Goal: Transaction & Acquisition: Purchase product/service

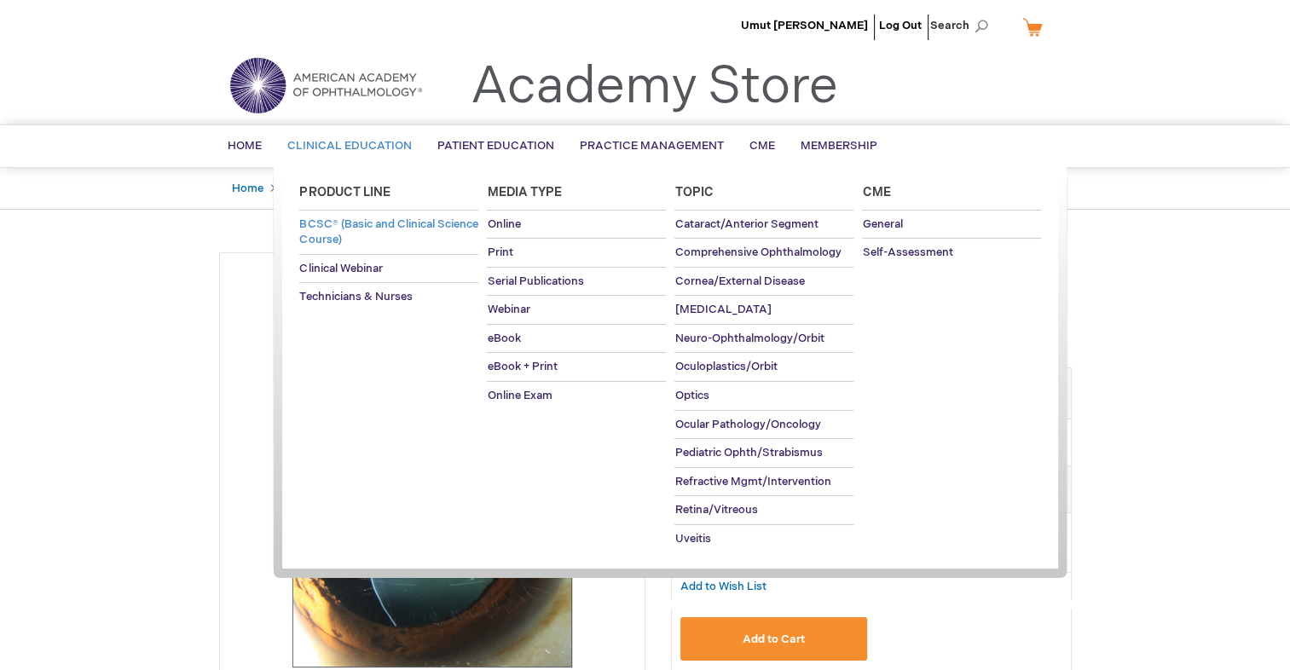
click at [379, 224] on span "BCSC® (Basic and Clinical Science Course)" at bounding box center [388, 232] width 178 height 30
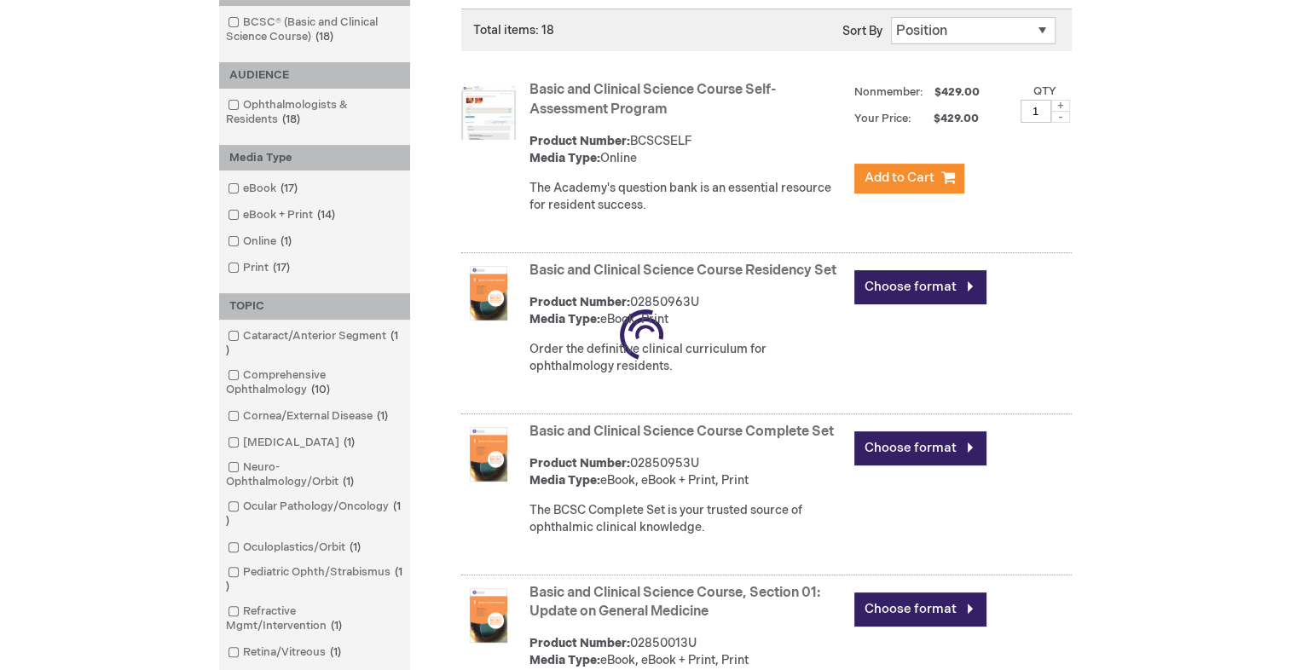
scroll to position [341, 0]
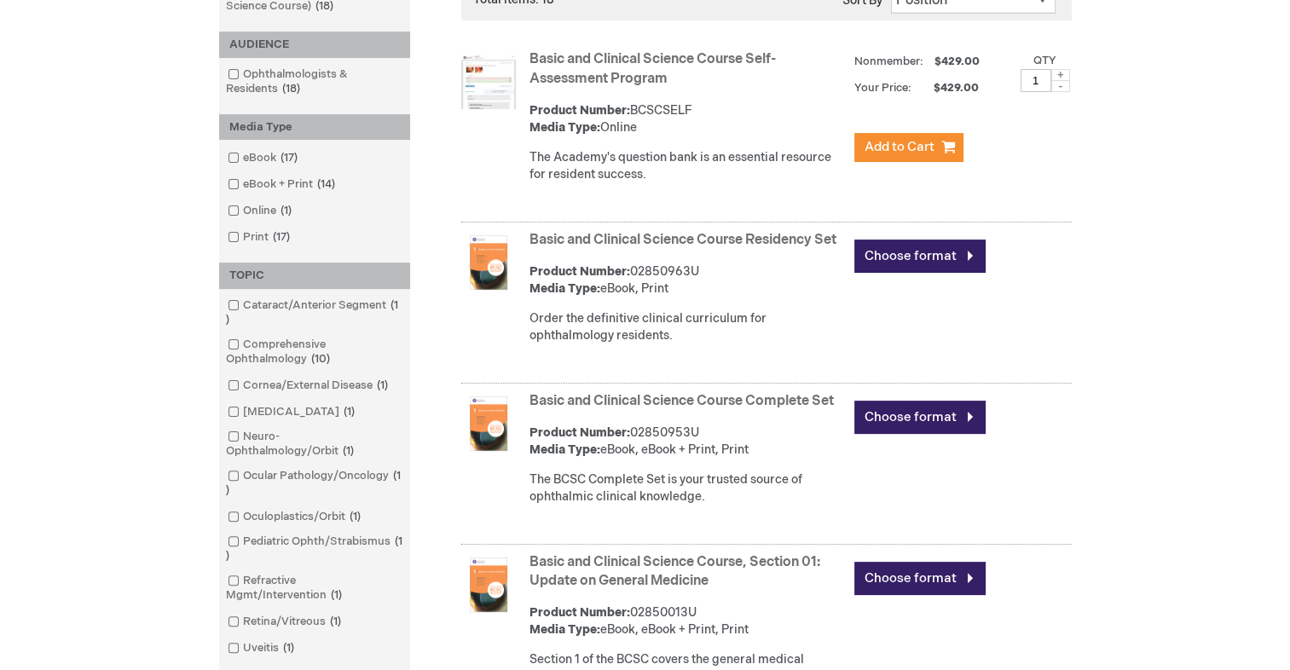
click at [611, 55] on link "Basic and Clinical Science Course Self-Assessment Program" at bounding box center [653, 69] width 246 height 36
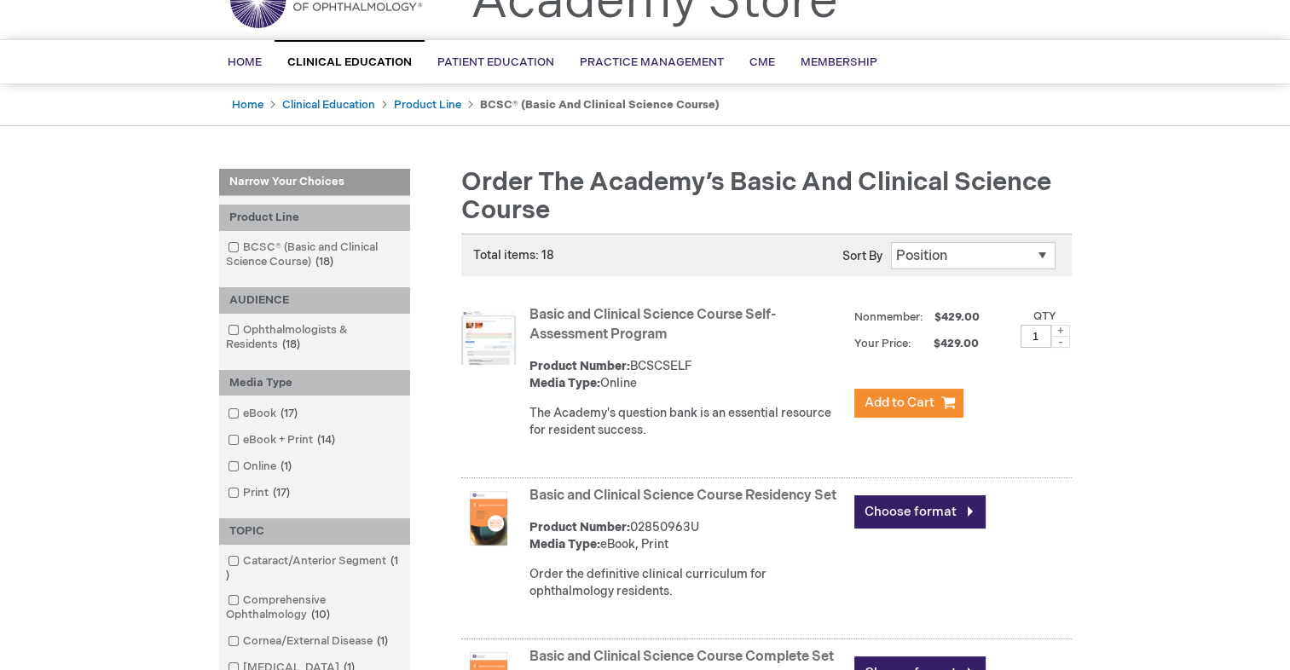
scroll to position [41, 0]
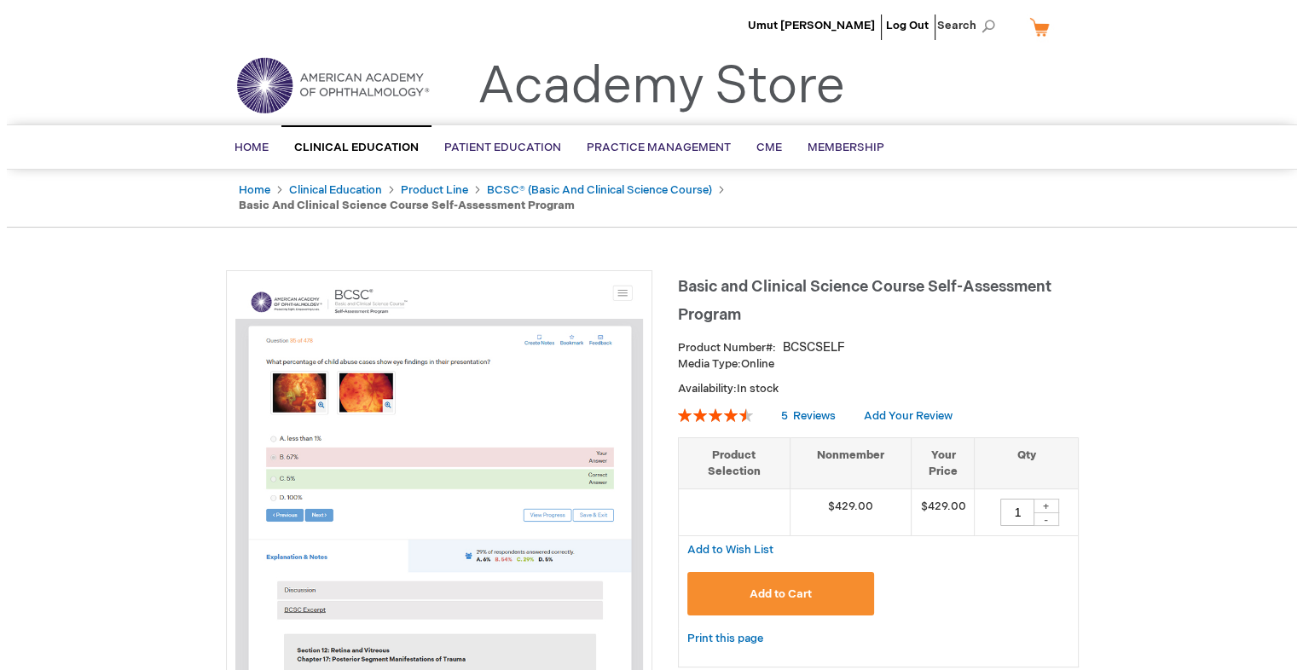
scroll to position [85, 0]
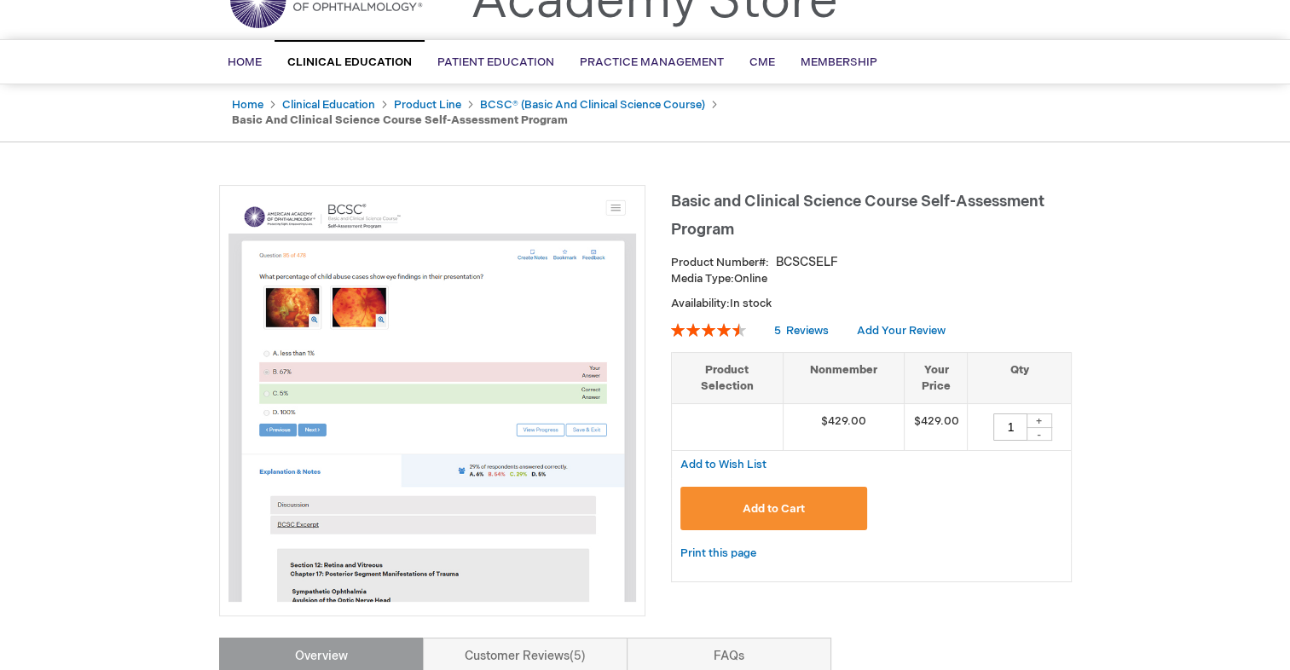
click at [778, 502] on span "Add to Cart" at bounding box center [774, 509] width 62 height 14
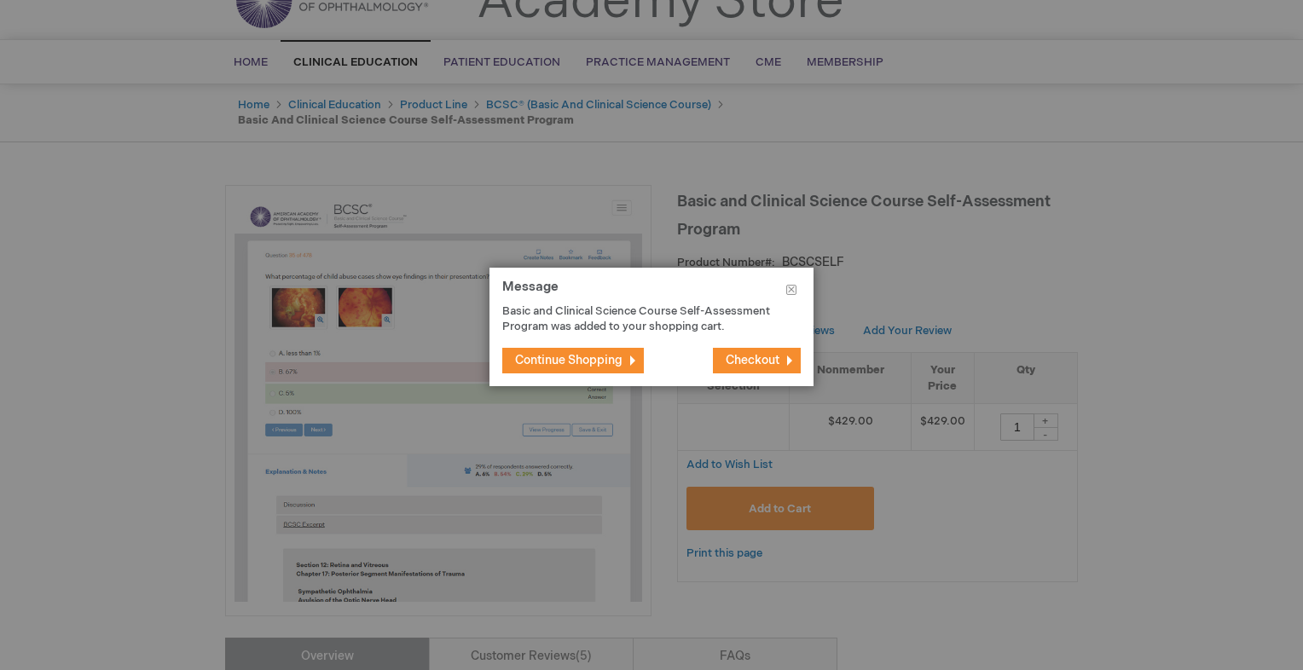
click at [803, 356] on footer "Continue Shopping Checkout" at bounding box center [651, 360] width 324 height 51
click at [768, 360] on span "Checkout" at bounding box center [753, 360] width 54 height 14
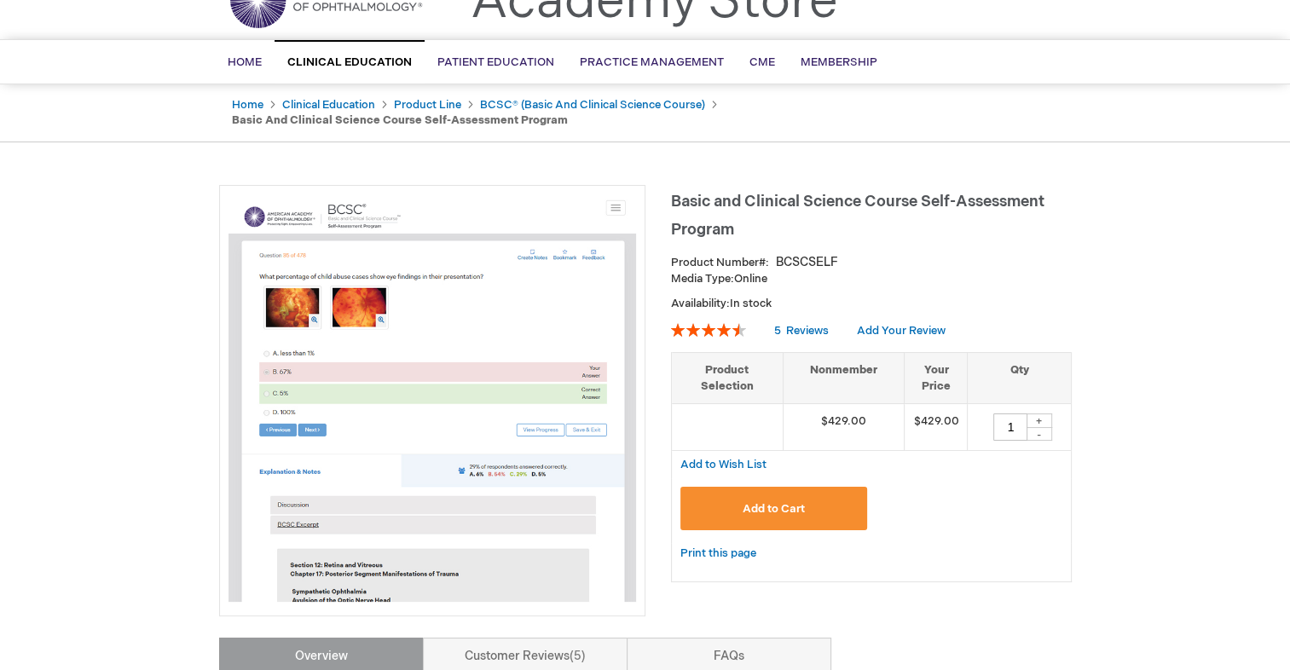
click at [734, 489] on button "Add to Cart" at bounding box center [774, 508] width 188 height 43
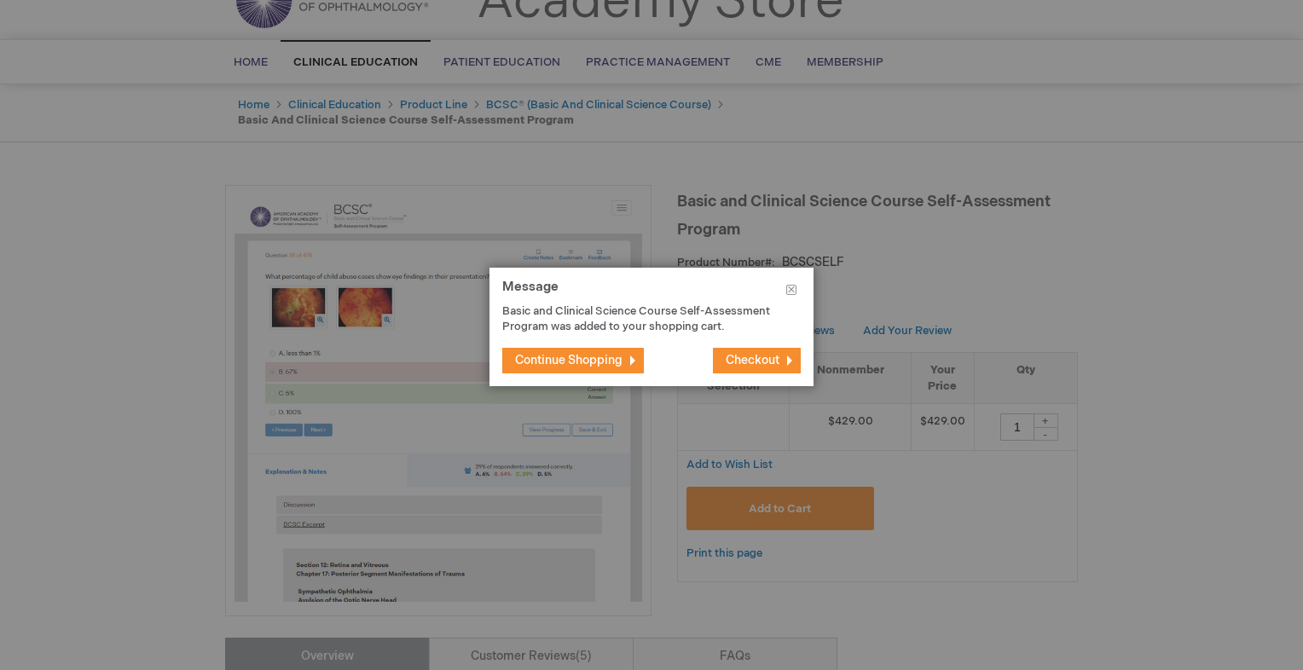
click at [595, 352] on button "Continue Shopping" at bounding box center [573, 361] width 142 height 26
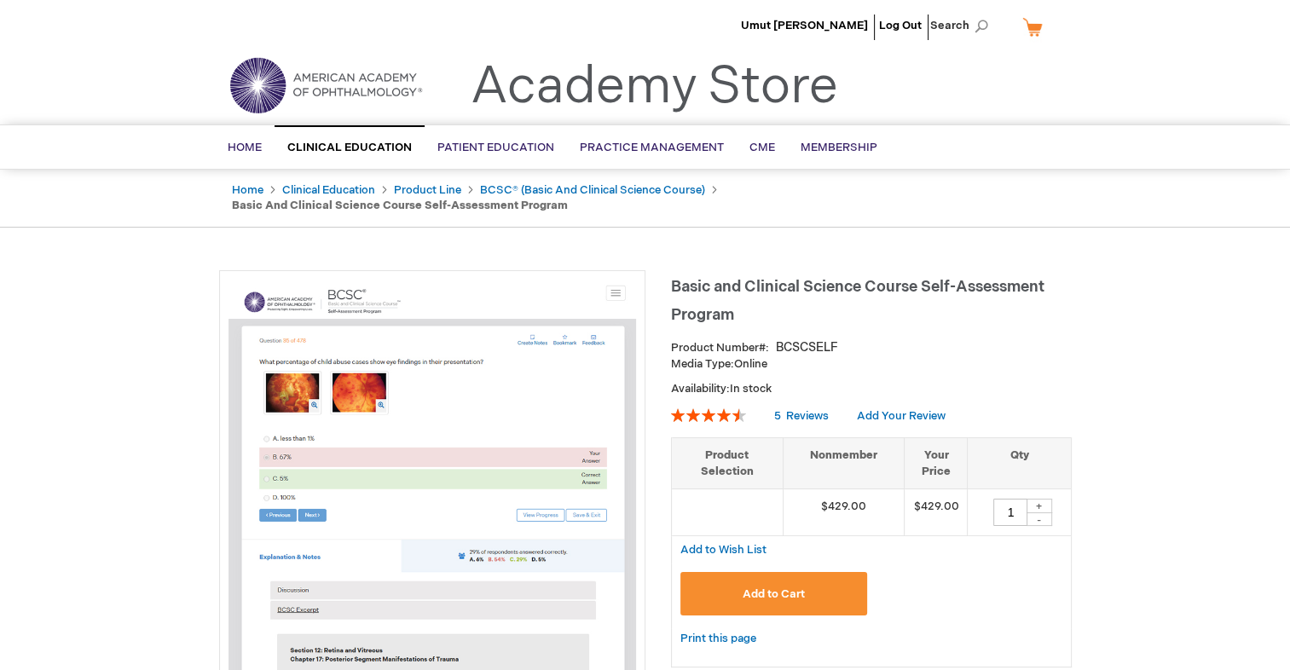
click at [1036, 32] on link "My Cart" at bounding box center [1039, 27] width 41 height 30
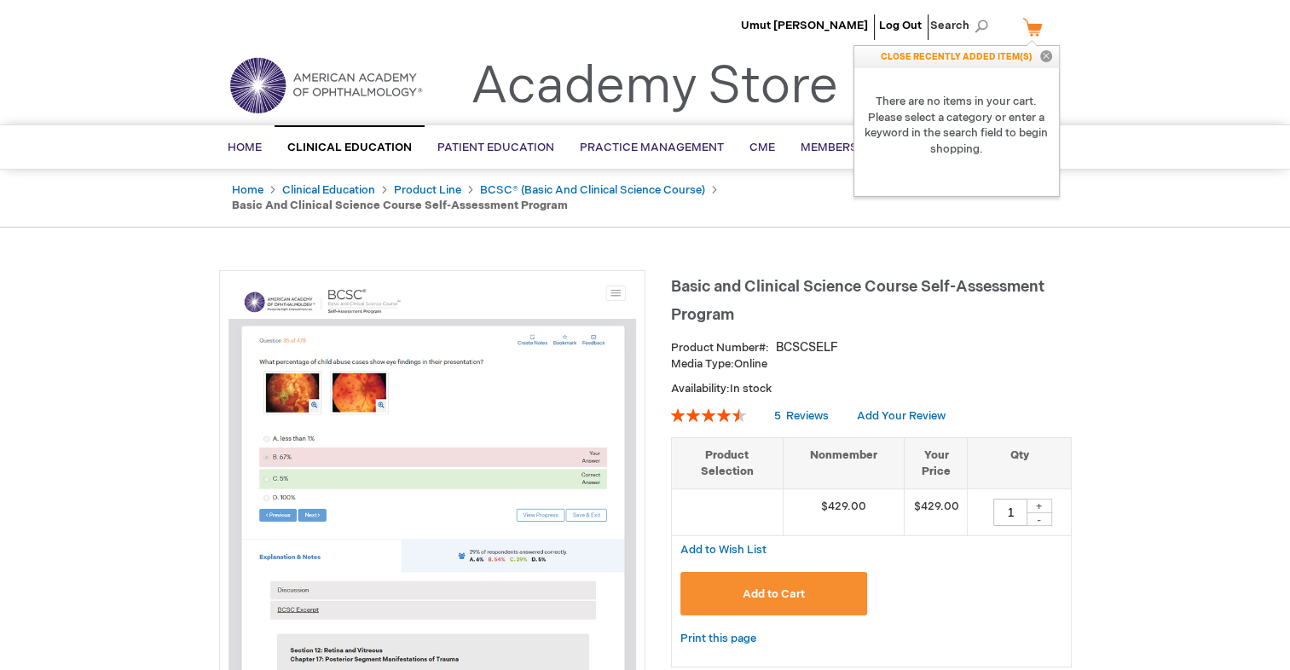
click at [1036, 32] on link "My Cart" at bounding box center [1039, 27] width 41 height 30
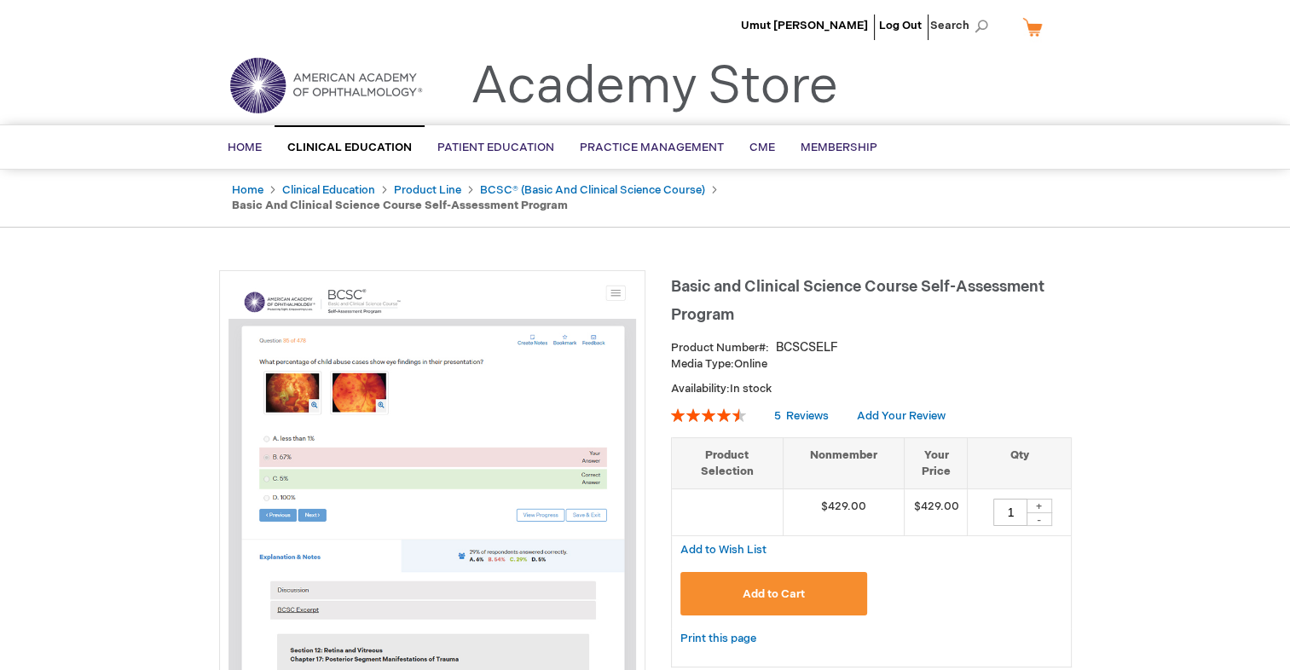
click at [1036, 32] on link "My Cart" at bounding box center [1039, 27] width 41 height 30
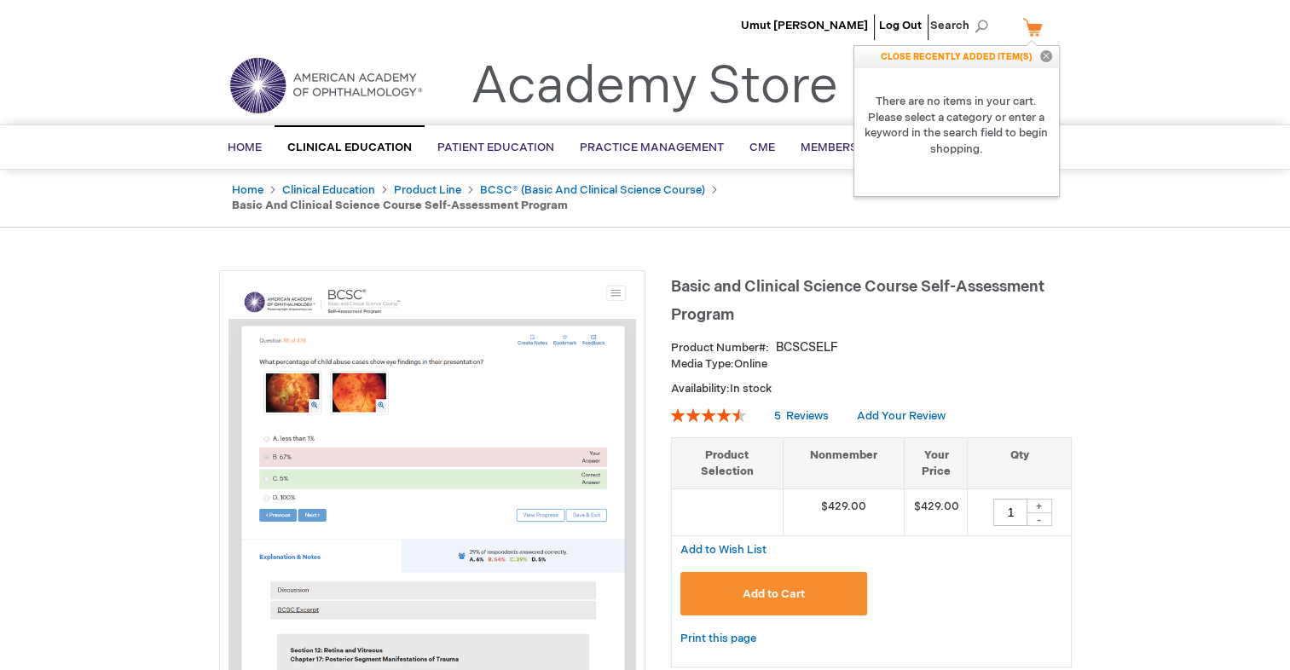
click at [785, 585] on button "Add to Cart" at bounding box center [774, 593] width 188 height 43
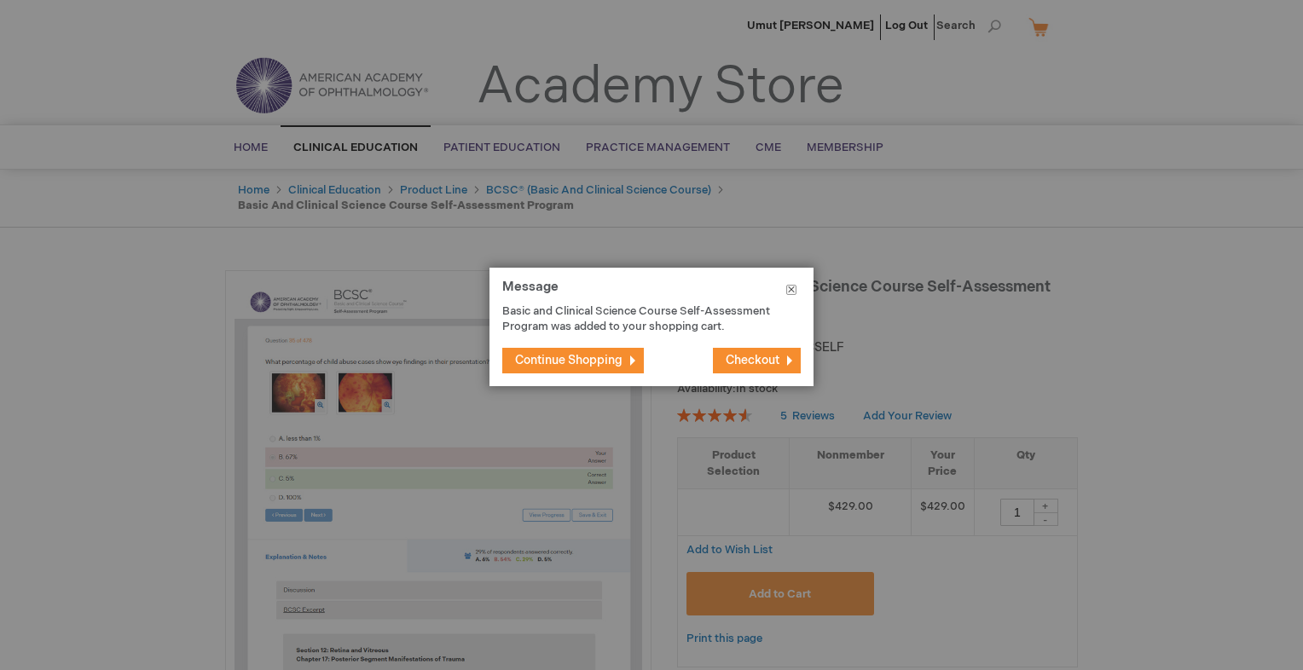
click at [794, 288] on button "Close" at bounding box center [791, 293] width 44 height 51
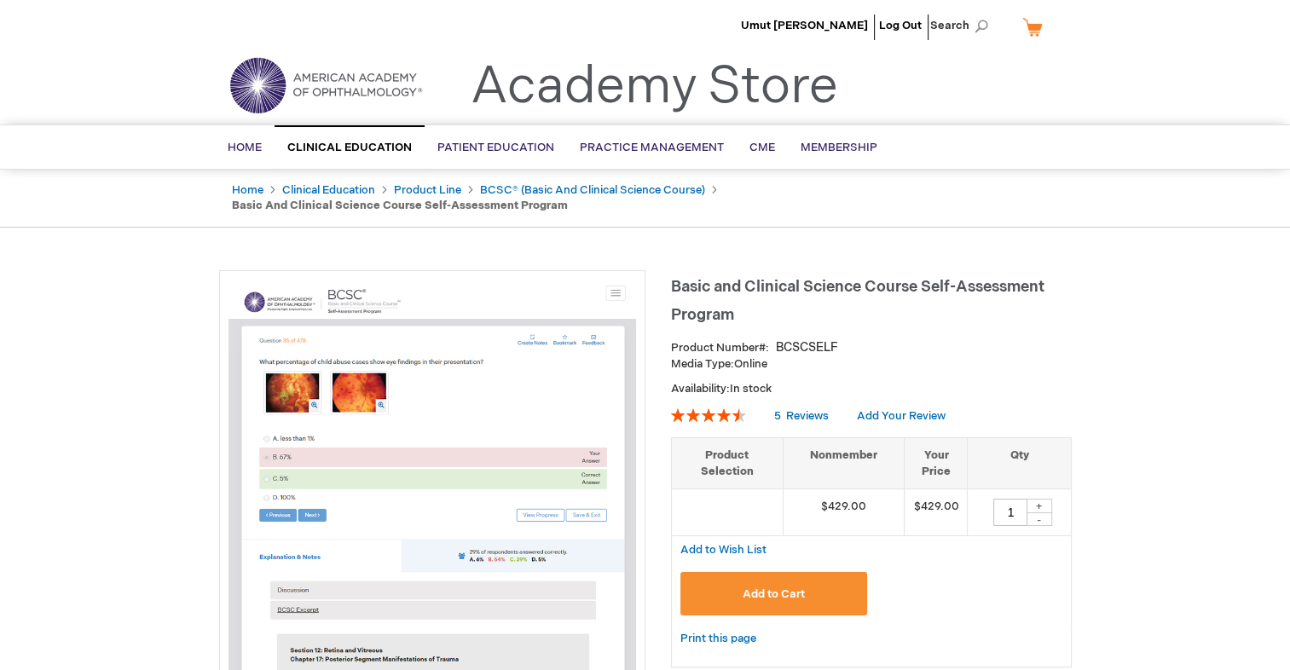
click at [1036, 29] on link "My Cart" at bounding box center [1039, 27] width 41 height 30
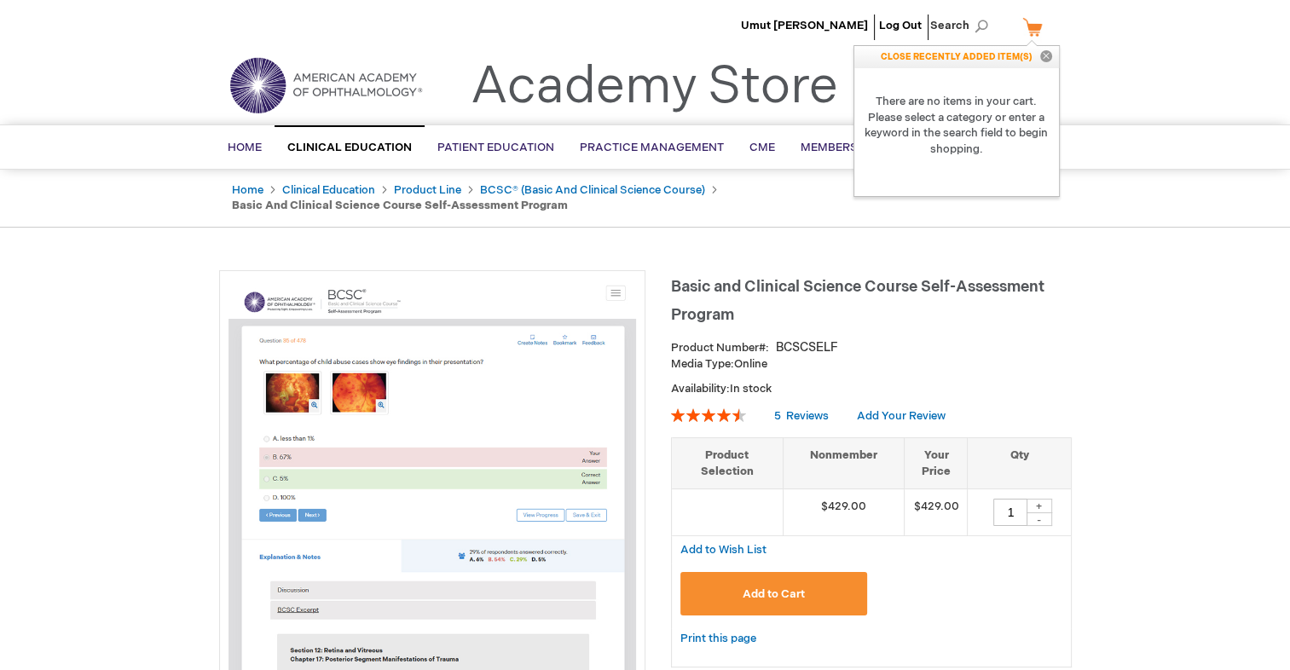
click at [1010, 67] on p "CLOSE RECENTLY ADDED ITEM(S) Close" at bounding box center [956, 57] width 205 height 22
click at [983, 113] on strong "There are no items in your cart. Please select a category or enter a keyword in…" at bounding box center [956, 125] width 205 height 114
click at [1053, 54] on button "Close" at bounding box center [1046, 57] width 26 height 22
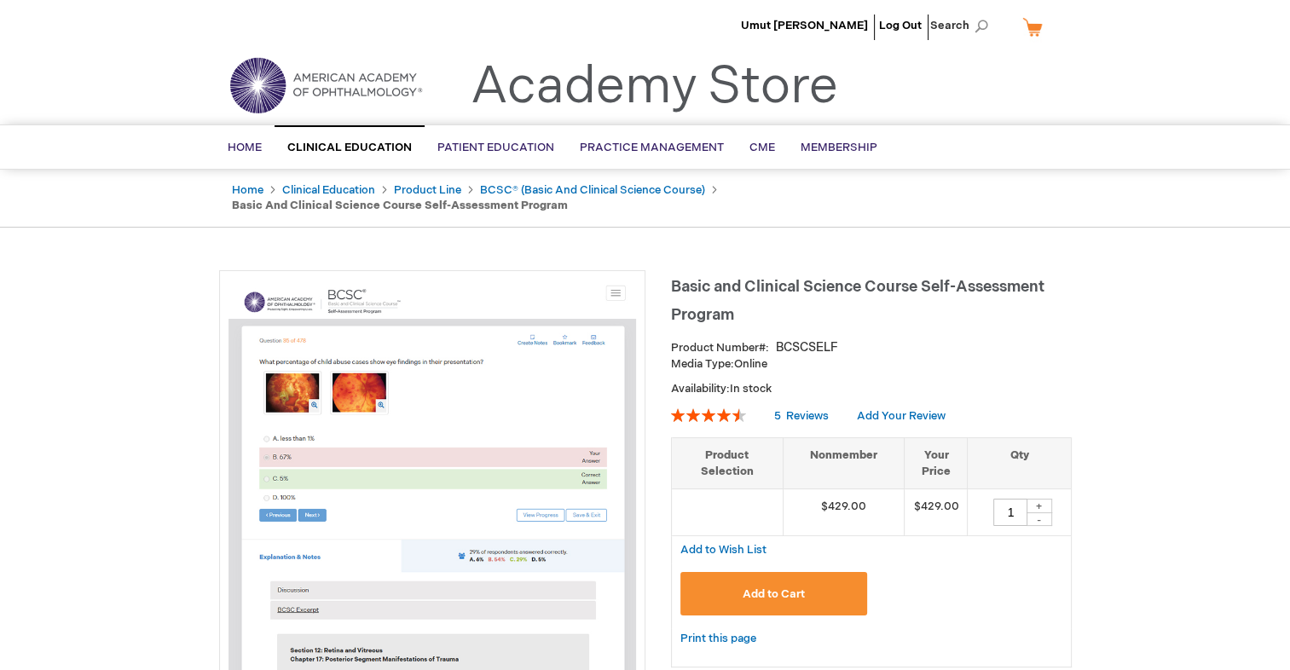
click at [812, 572] on button "Add to Cart" at bounding box center [774, 593] width 188 height 43
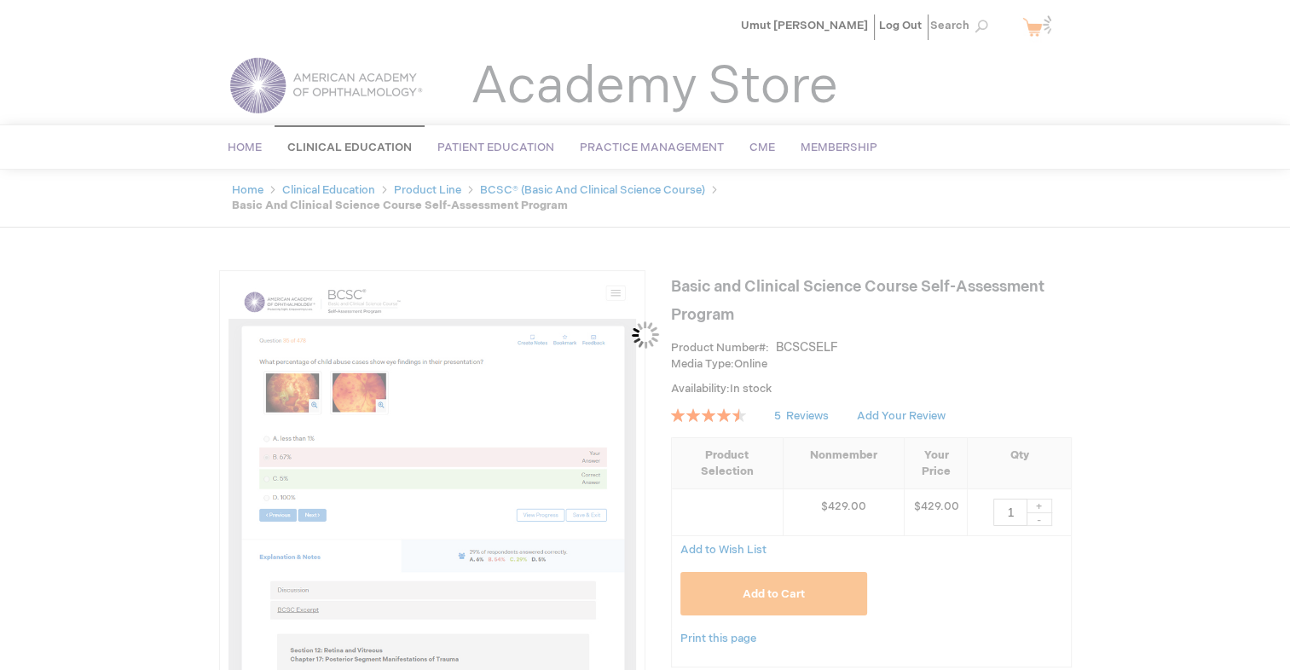
click at [811, 572] on div "Please wait..." at bounding box center [645, 335] width 1290 height 670
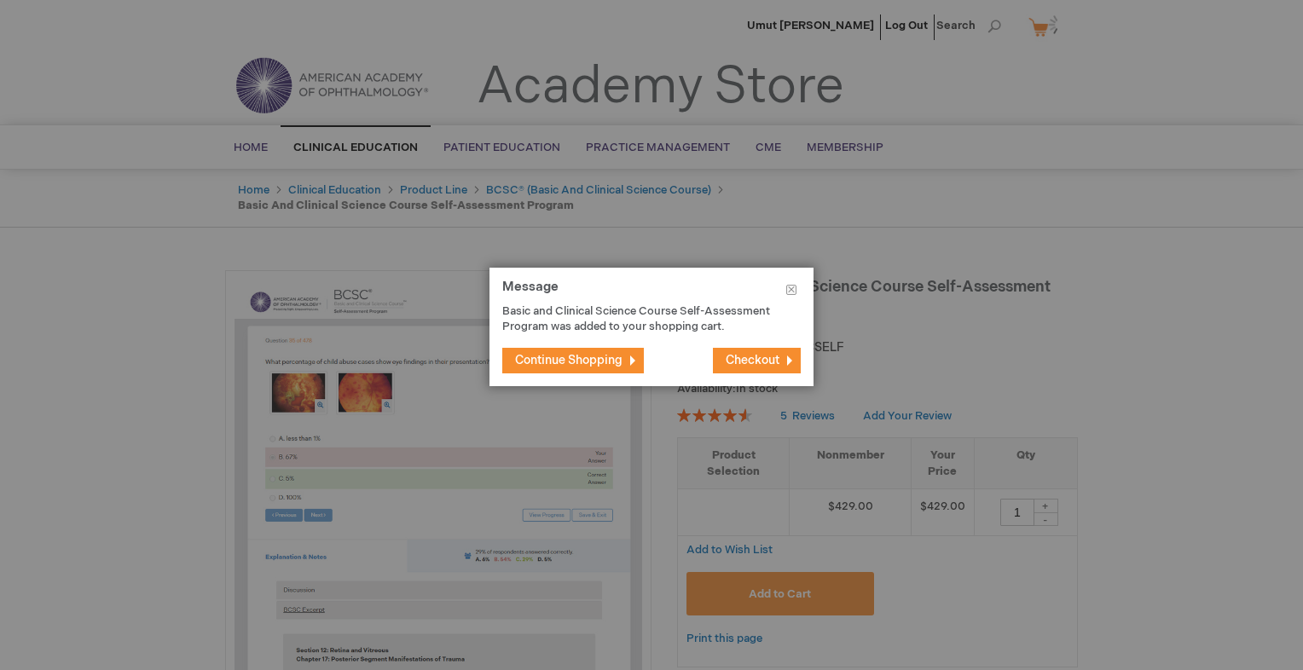
click at [766, 373] on button "Checkout" at bounding box center [757, 361] width 88 height 26
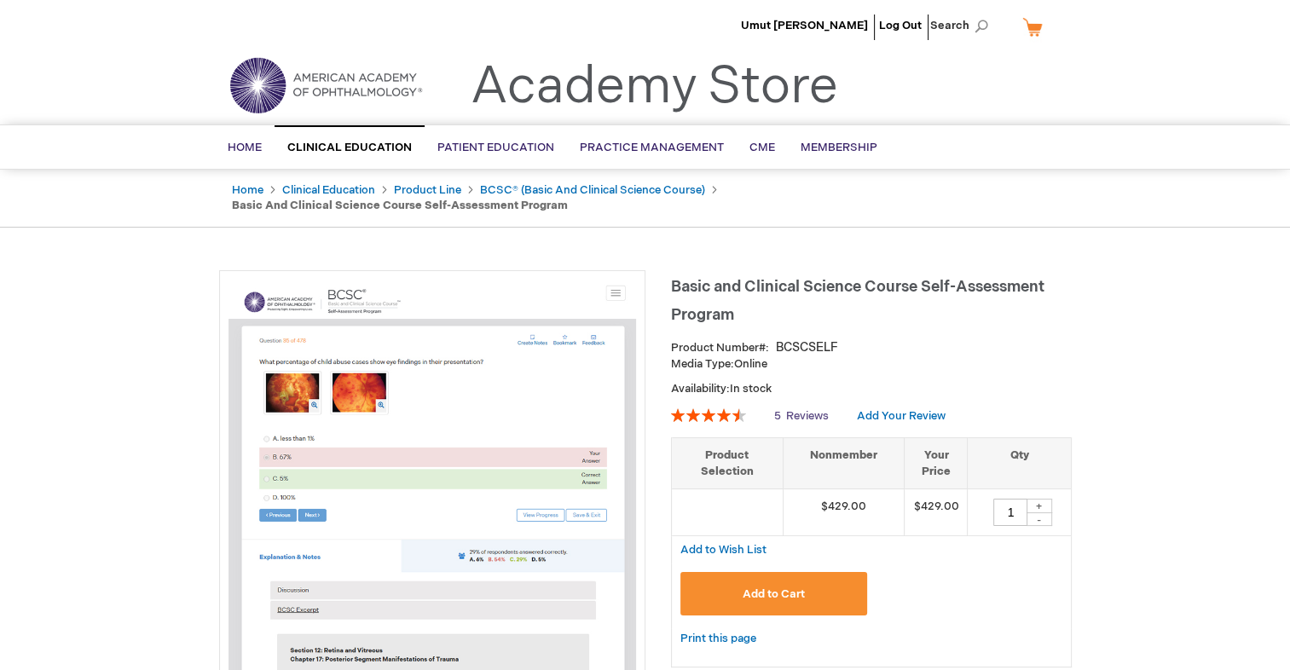
click at [818, 409] on span "Reviews" at bounding box center [807, 416] width 43 height 14
click at [798, 587] on span "Add to Cart" at bounding box center [774, 594] width 62 height 14
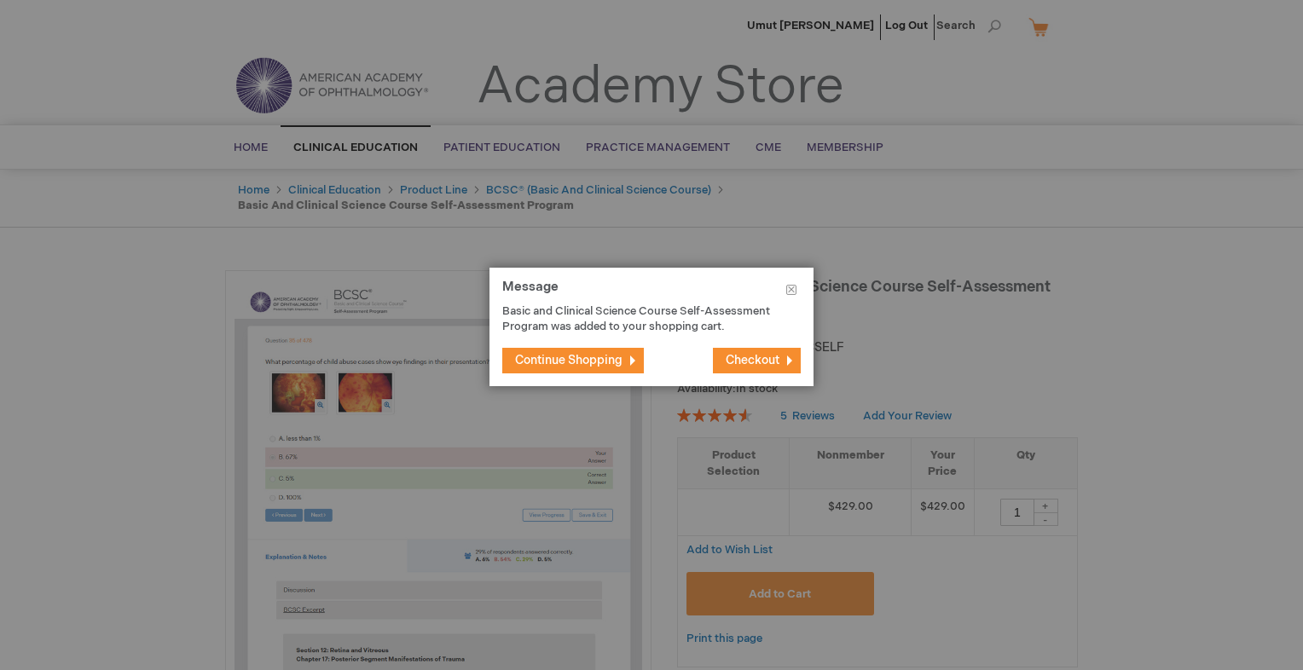
click at [629, 365] on button "Continue Shopping" at bounding box center [573, 361] width 142 height 26
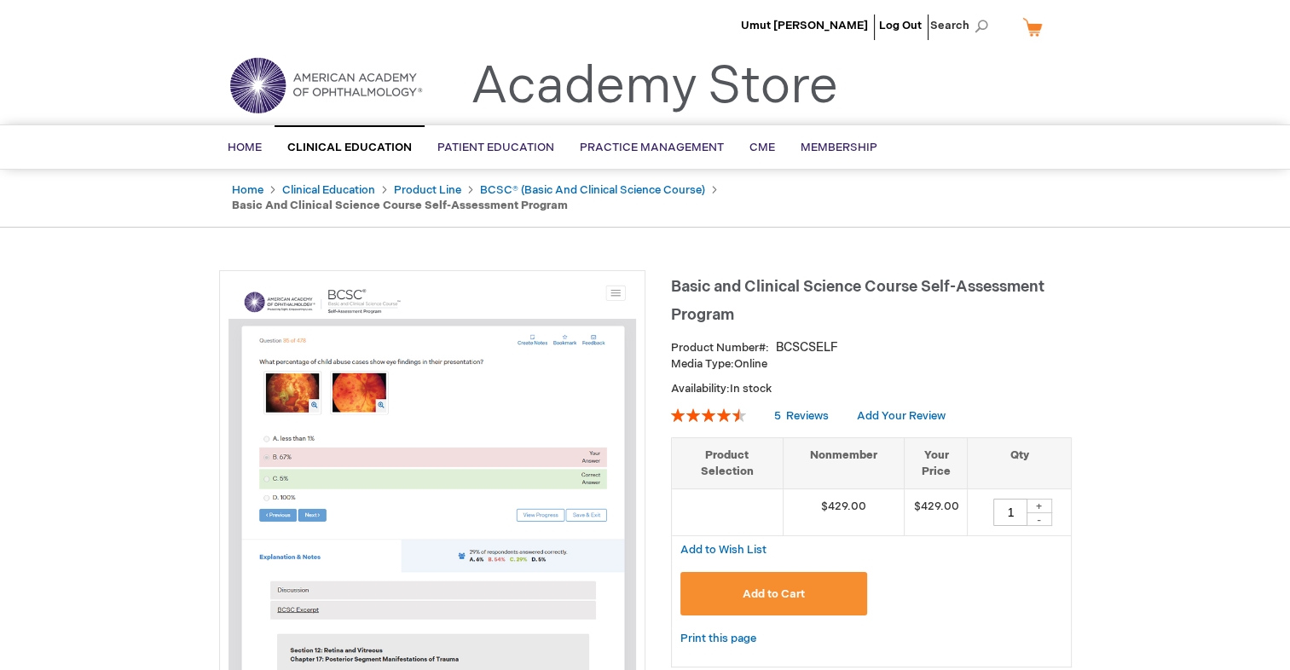
click at [1064, 9] on ul "Umut [PERSON_NAME] Log Out Search" at bounding box center [645, 30] width 878 height 60
click at [1040, 29] on link "My Cart" at bounding box center [1039, 27] width 41 height 30
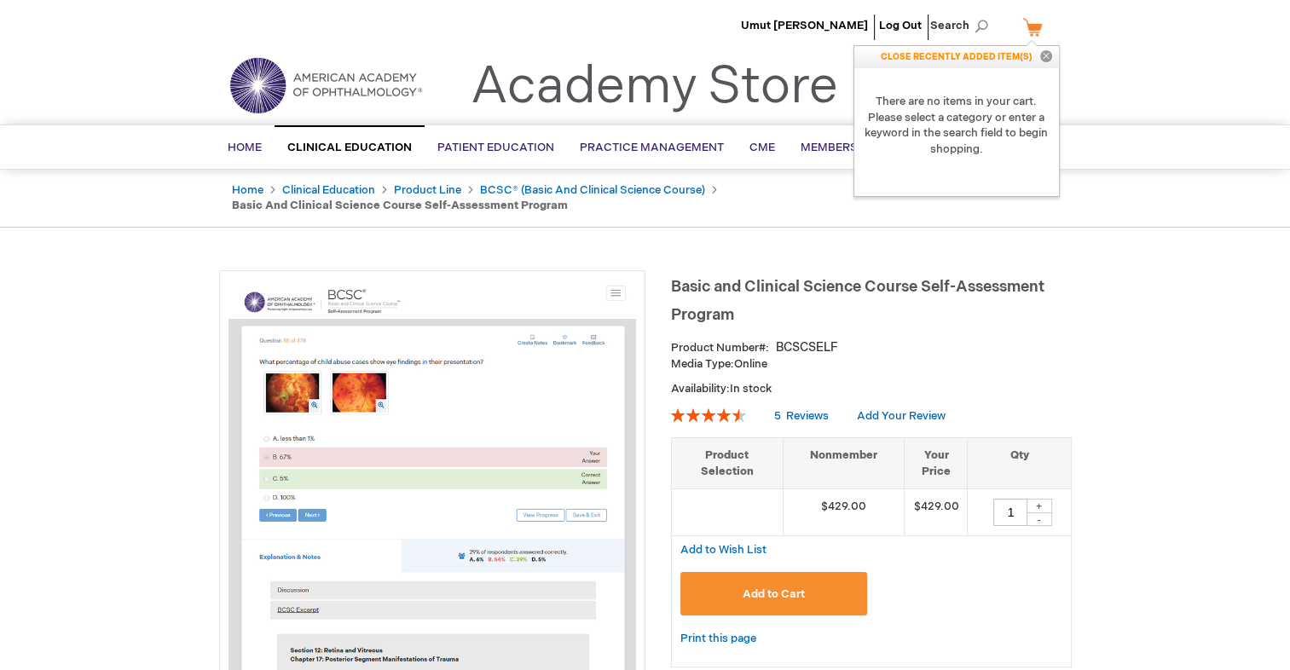
click at [807, 595] on button "Add to Cart" at bounding box center [774, 593] width 188 height 43
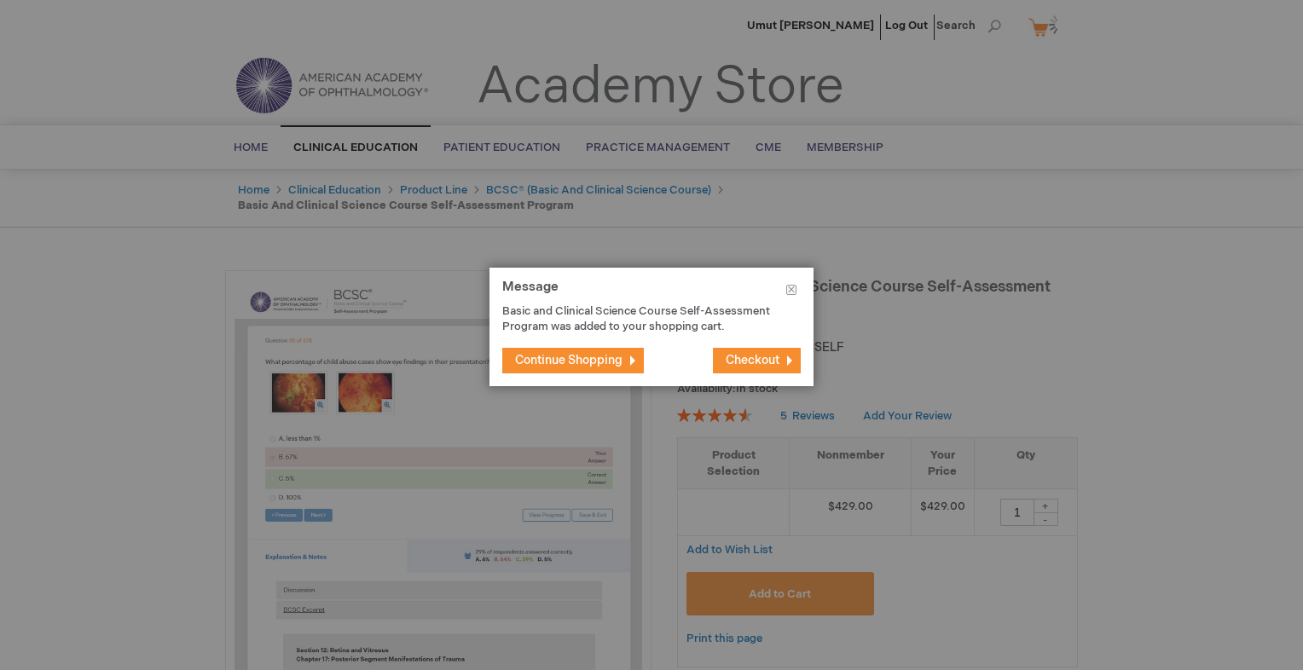
click at [785, 362] on button "Checkout" at bounding box center [757, 361] width 88 height 26
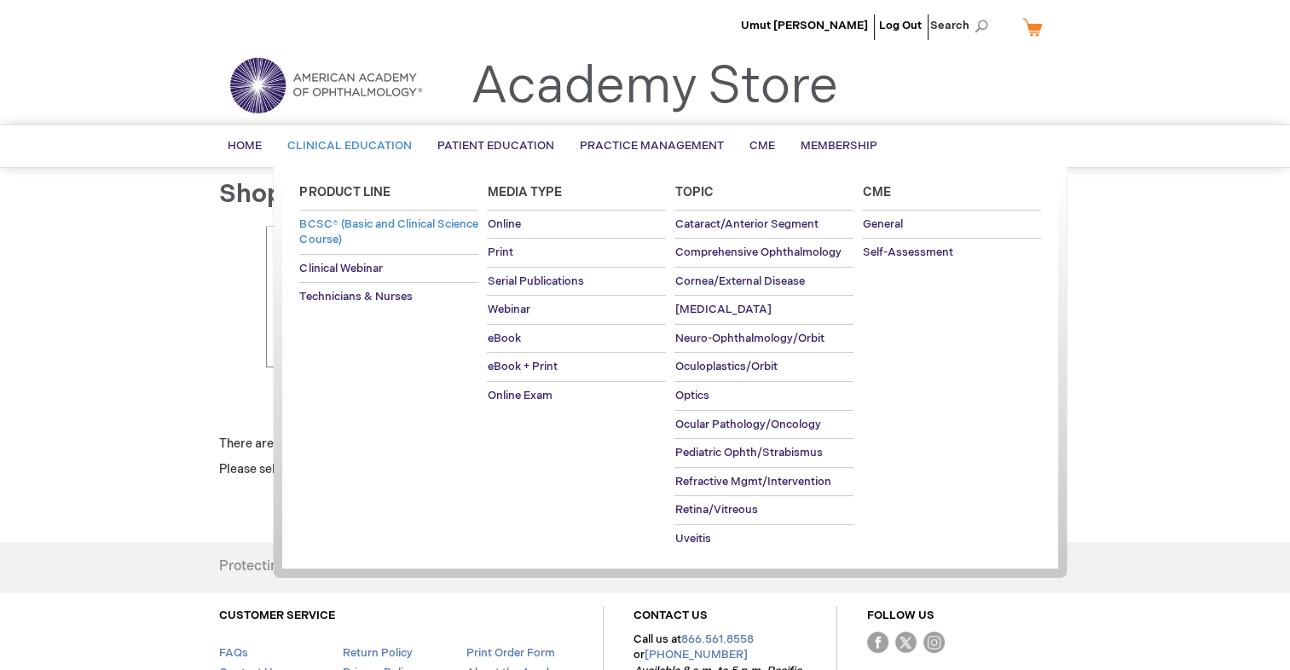
click at [338, 228] on span "BCSC® (Basic and Clinical Science Course)" at bounding box center [388, 232] width 178 height 30
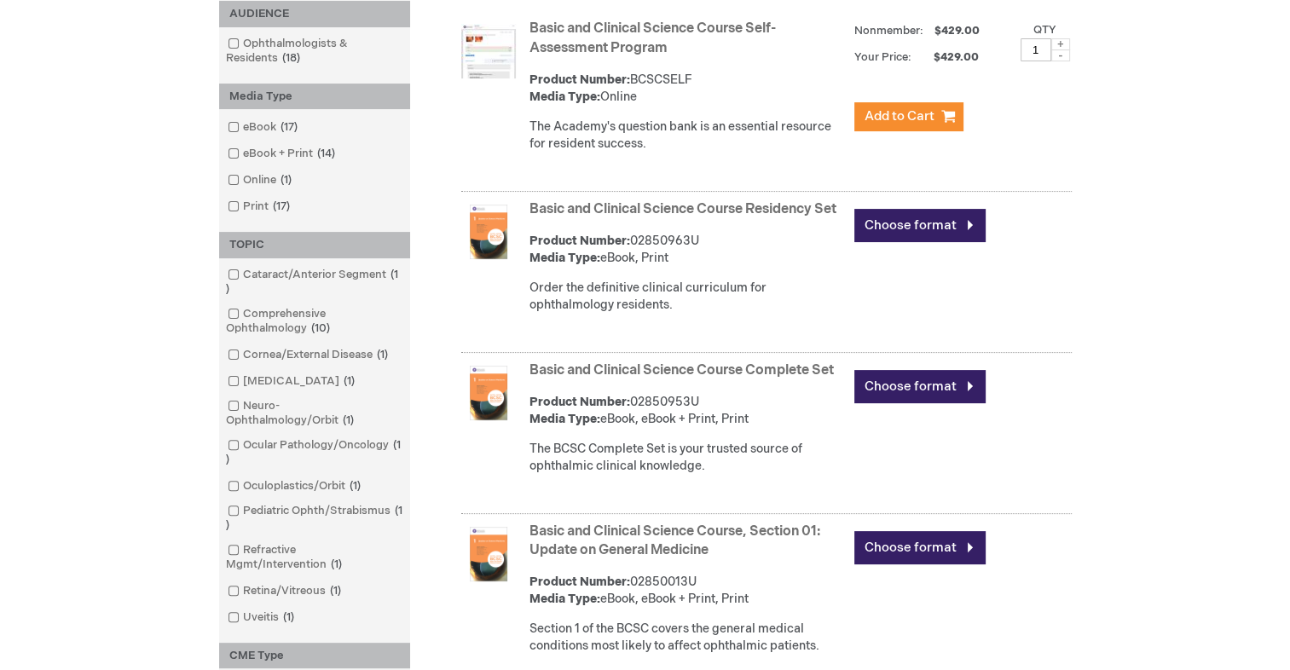
scroll to position [426, 0]
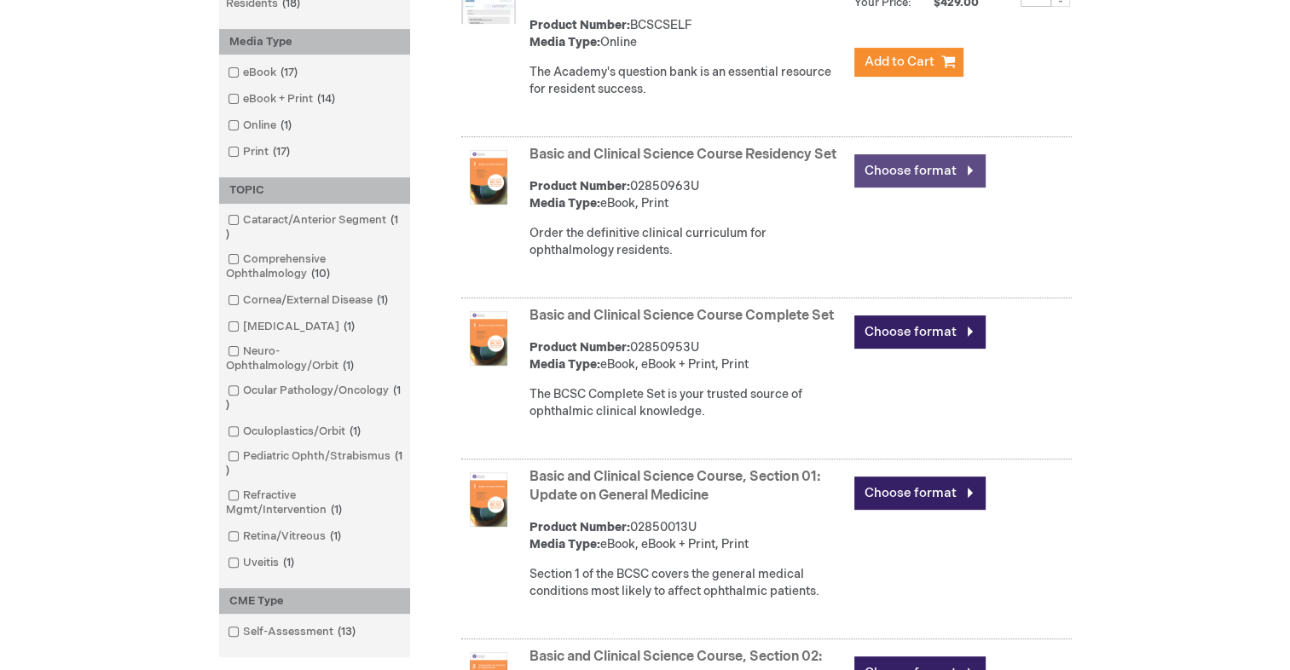
click at [897, 161] on link "Choose format" at bounding box center [919, 170] width 131 height 33
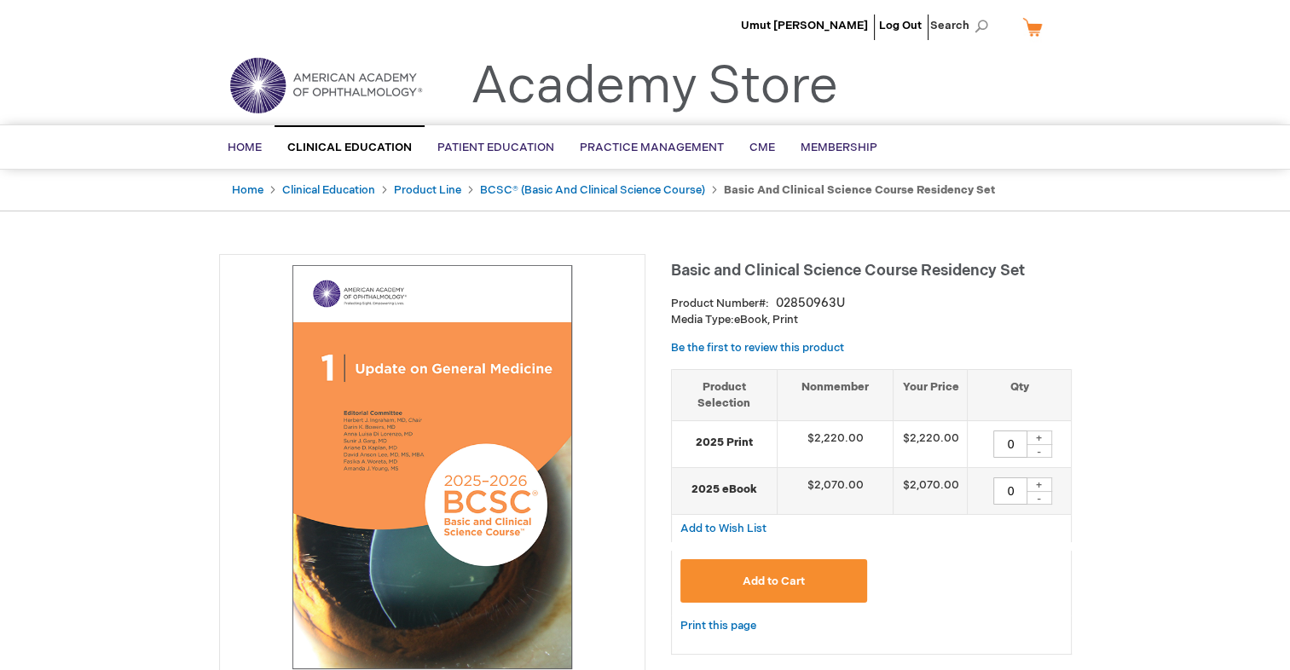
click at [1033, 486] on div "+" at bounding box center [1040, 484] width 26 height 14
type input "1"
click at [824, 576] on button "Add to Cart" at bounding box center [774, 580] width 188 height 43
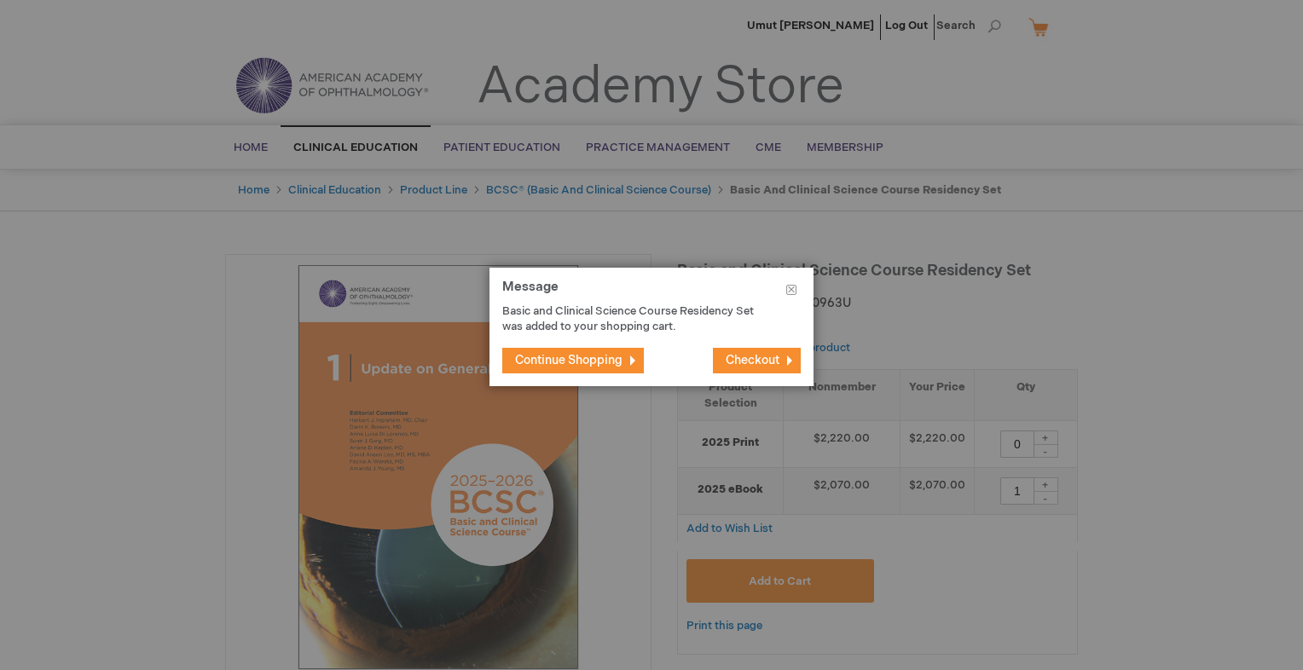
click at [531, 328] on p "Basic and Clinical Science Course Residency Set was added to your shopping cart." at bounding box center [638, 320] width 273 height 32
click at [535, 367] on span "Continue Shopping" at bounding box center [568, 360] width 107 height 14
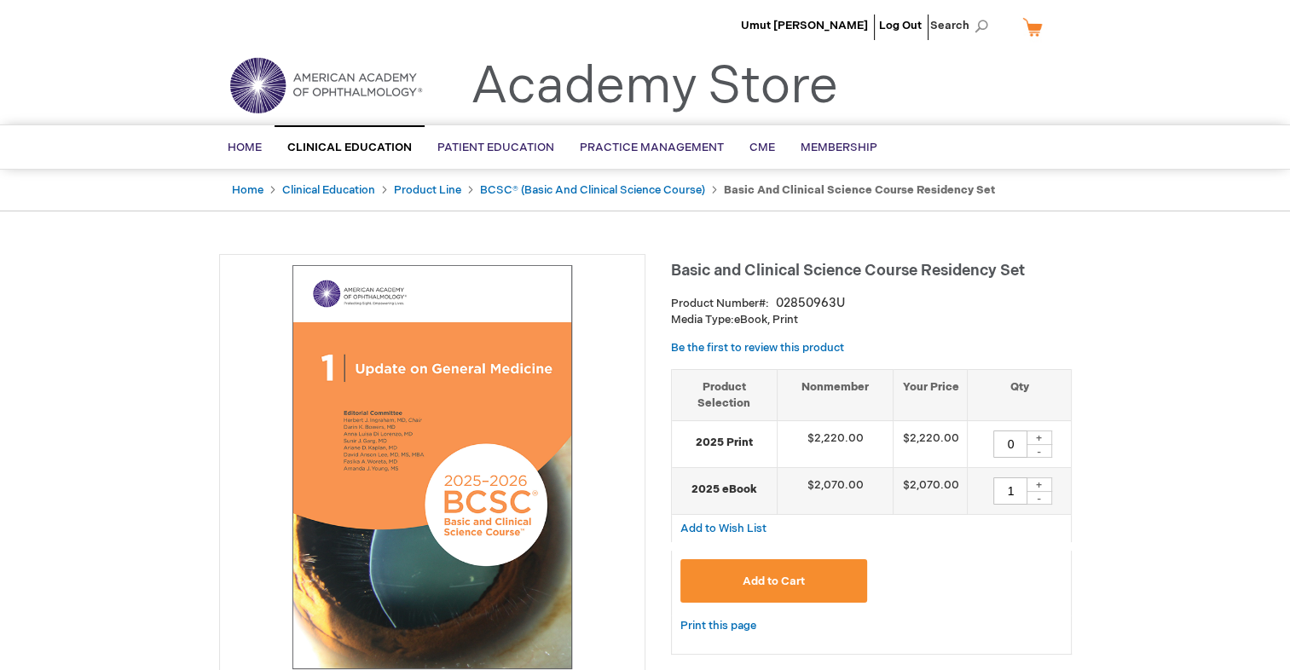
click at [1028, 29] on link "My Cart" at bounding box center [1039, 27] width 41 height 30
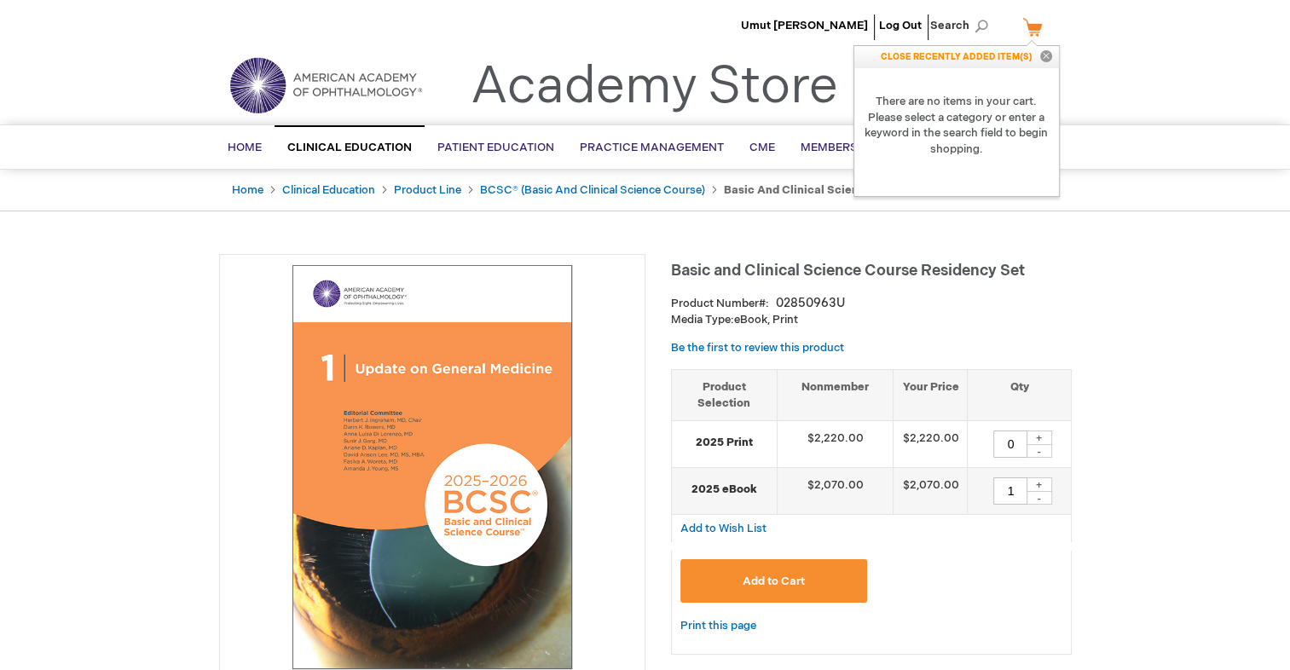
click at [1049, 59] on button "Close" at bounding box center [1046, 57] width 26 height 22
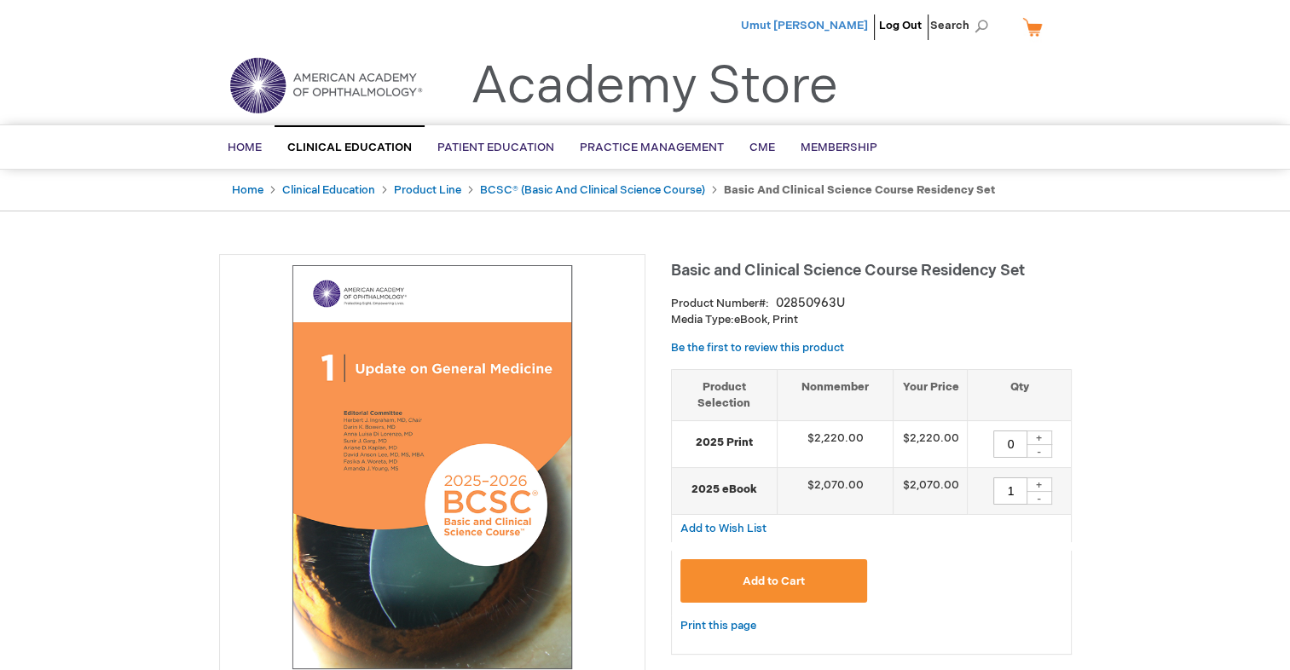
click at [831, 20] on span "Umut [PERSON_NAME]" at bounding box center [804, 26] width 127 height 14
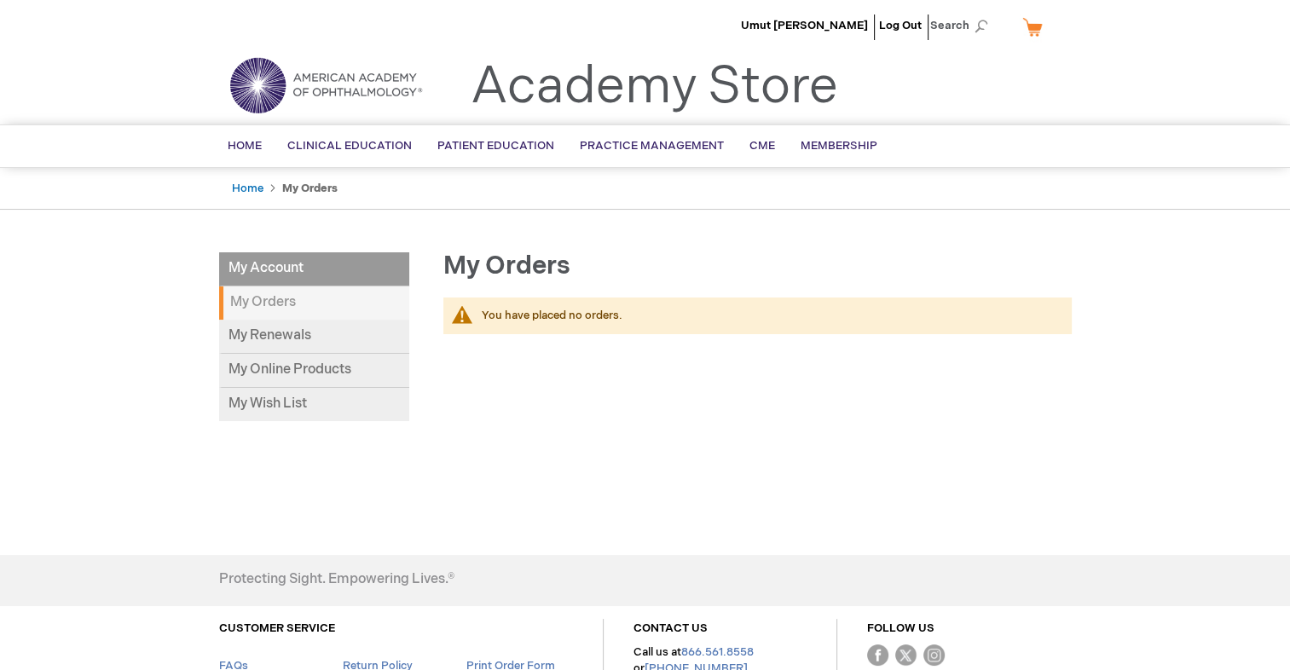
click at [1036, 19] on link "My Cart" at bounding box center [1039, 27] width 41 height 30
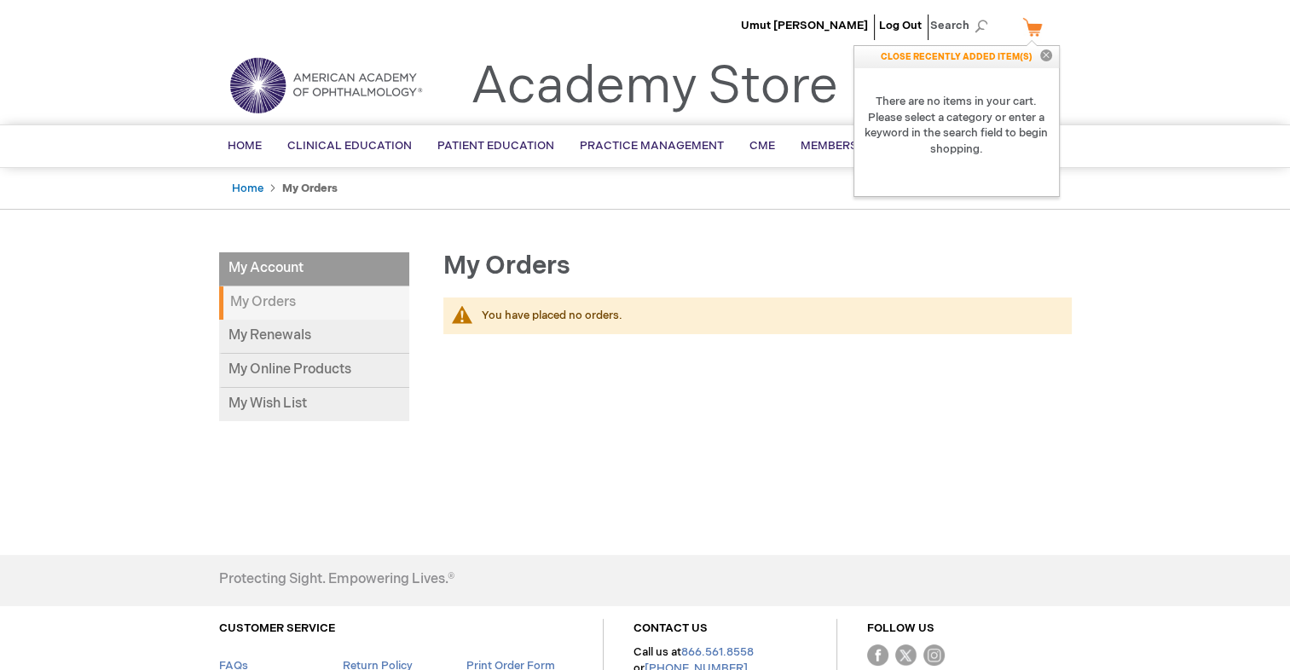
click at [1036, 19] on link "My Cart" at bounding box center [1039, 27] width 41 height 30
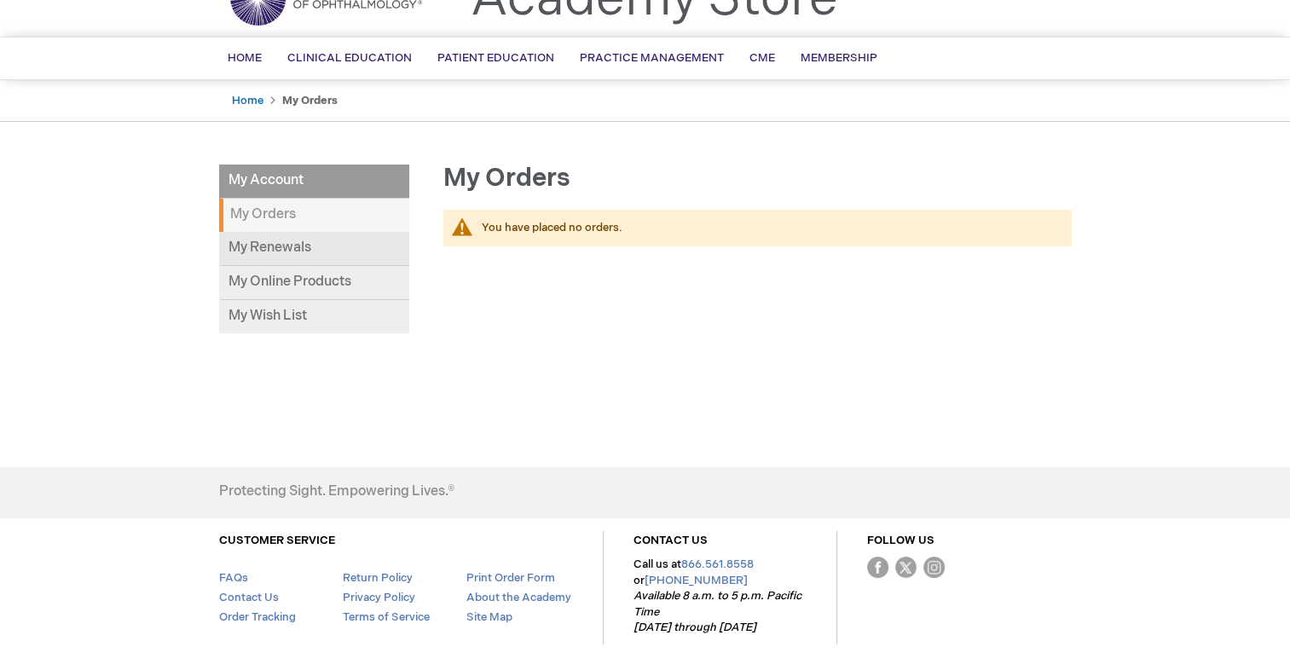
scroll to position [155, 0]
